Goal: Task Accomplishment & Management: Manage account settings

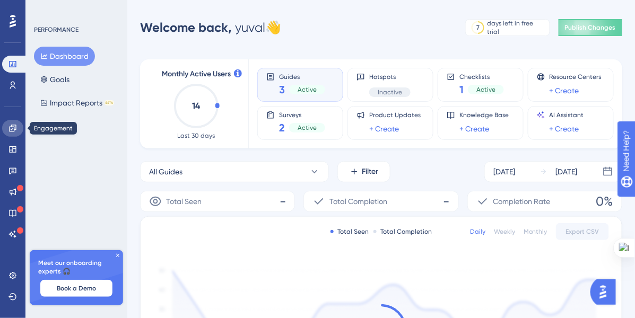
click at [9, 128] on icon at bounding box center [12, 128] width 8 height 8
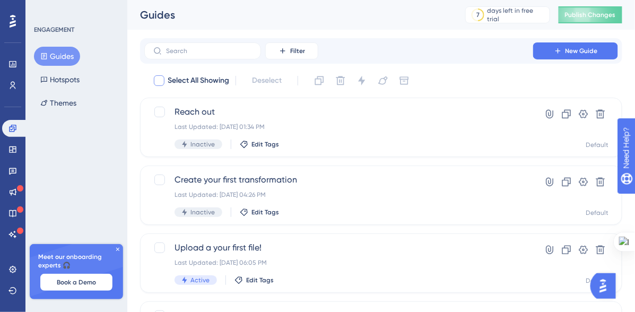
click at [159, 84] on div at bounding box center [159, 80] width 11 height 11
checkbox input "true"
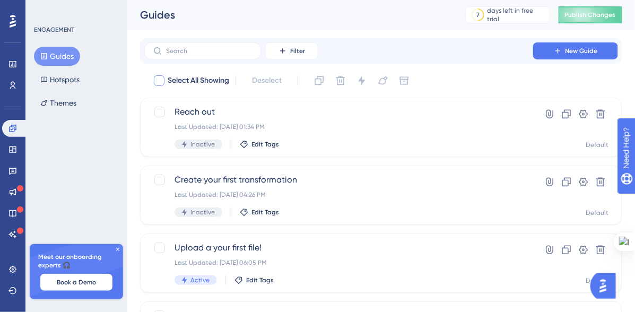
checkbox input "true"
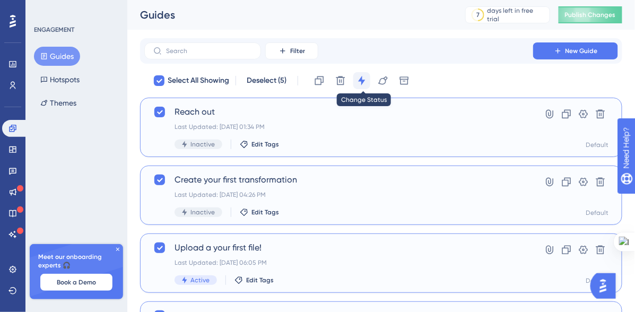
click at [358, 81] on icon at bounding box center [361, 80] width 11 height 11
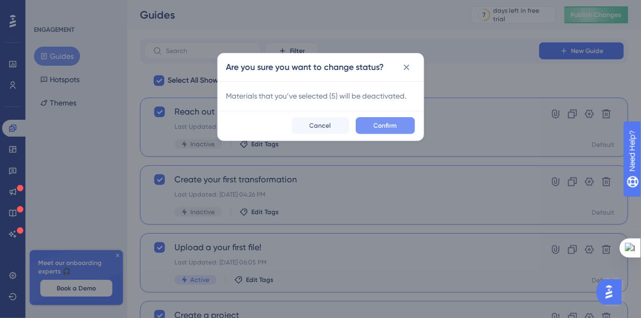
click at [380, 123] on span "Confirm" at bounding box center [385, 125] width 23 height 8
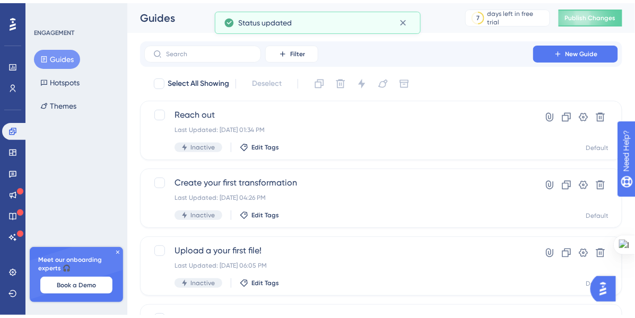
scroll to position [144, 0]
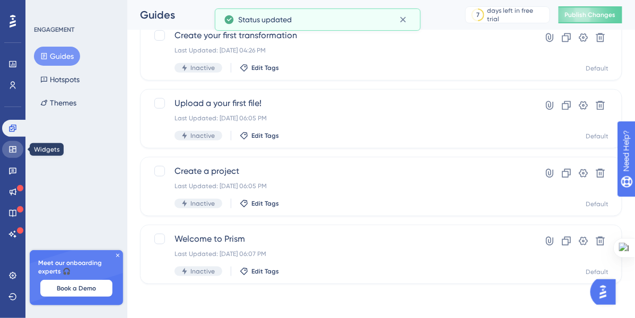
click at [14, 151] on icon at bounding box center [12, 149] width 8 height 8
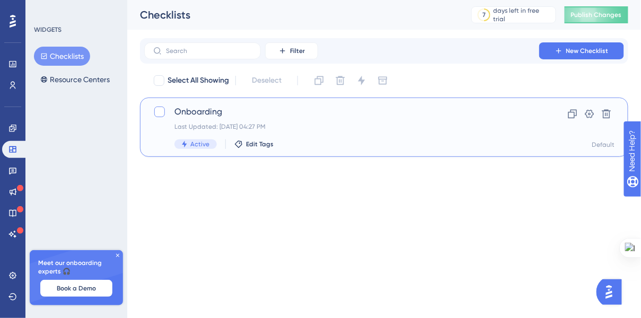
click at [160, 116] on div at bounding box center [159, 112] width 11 height 11
checkbox input "true"
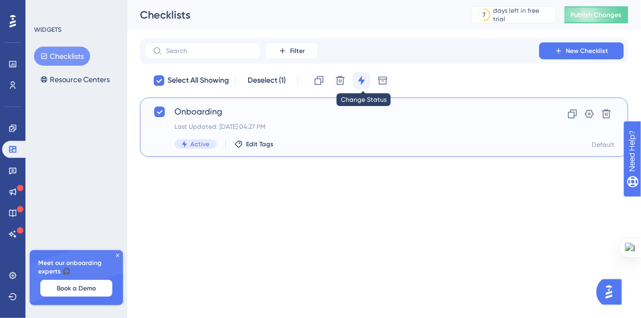
click at [365, 85] on icon at bounding box center [361, 80] width 11 height 11
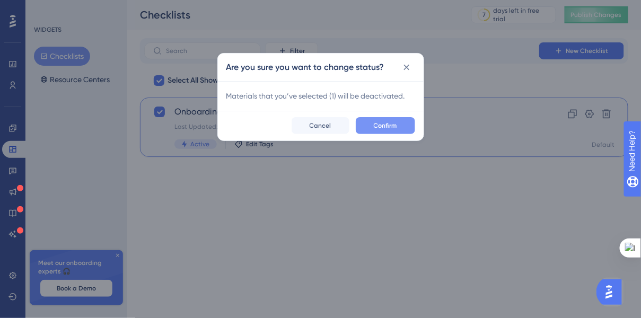
click at [373, 123] on button "Confirm" at bounding box center [385, 125] width 59 height 17
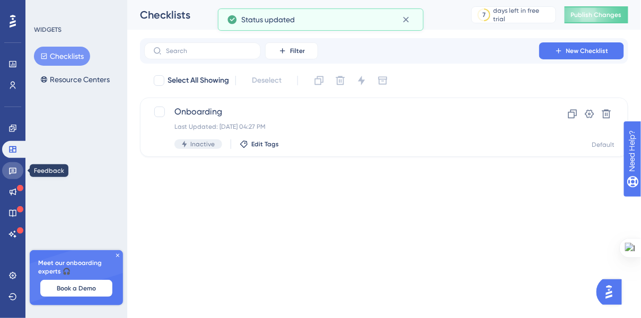
click at [14, 168] on icon at bounding box center [12, 171] width 7 height 7
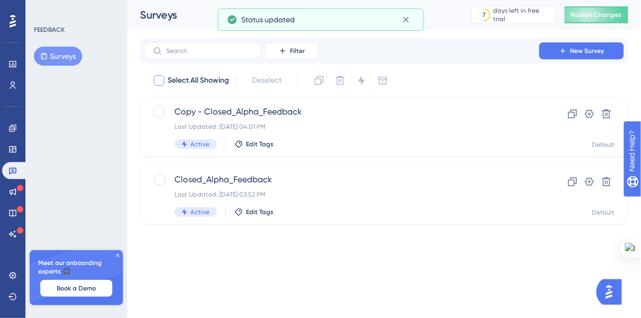
click at [165, 80] on label "Select All Showing" at bounding box center [191, 80] width 76 height 13
checkbox input "true"
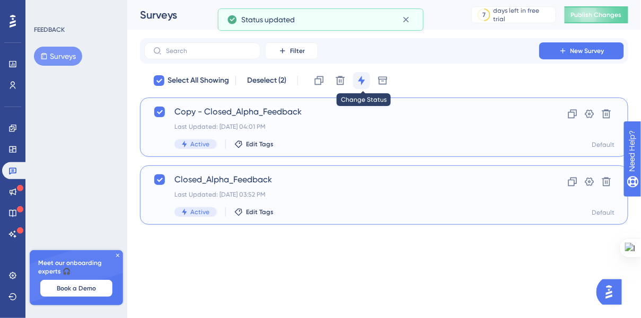
click at [360, 80] on icon at bounding box center [361, 80] width 11 height 11
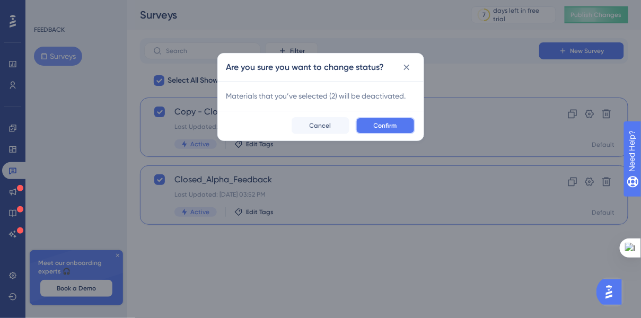
click at [381, 123] on span "Confirm" at bounding box center [385, 125] width 23 height 8
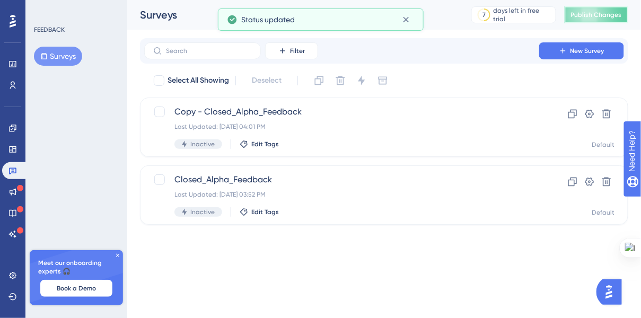
click at [600, 16] on span "Publish Changes" at bounding box center [596, 15] width 51 height 8
